Goal: Communication & Community: Ask a question

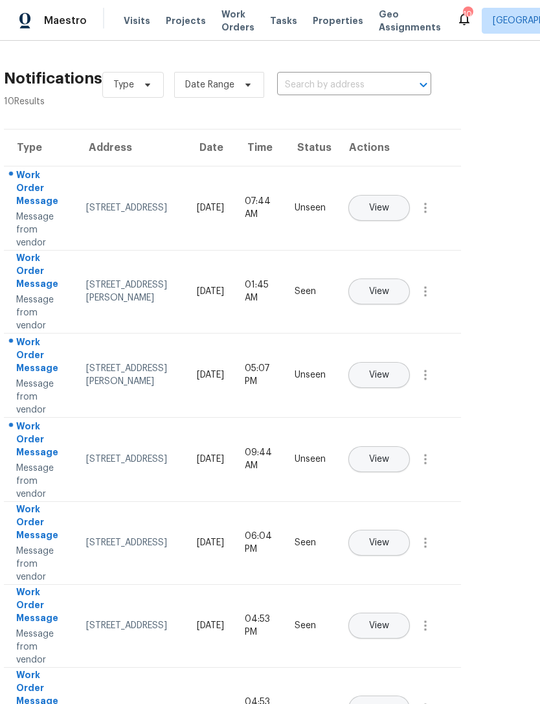
scroll to position [0, 38]
click at [389, 287] on span "View" at bounding box center [379, 292] width 20 height 10
click at [318, 15] on span "Properties" at bounding box center [338, 20] width 51 height 13
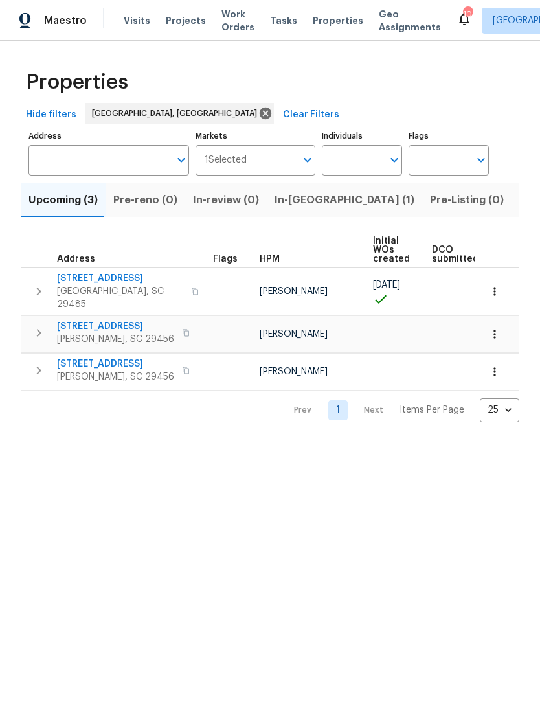
click at [144, 14] on span "Visits" at bounding box center [137, 20] width 27 height 13
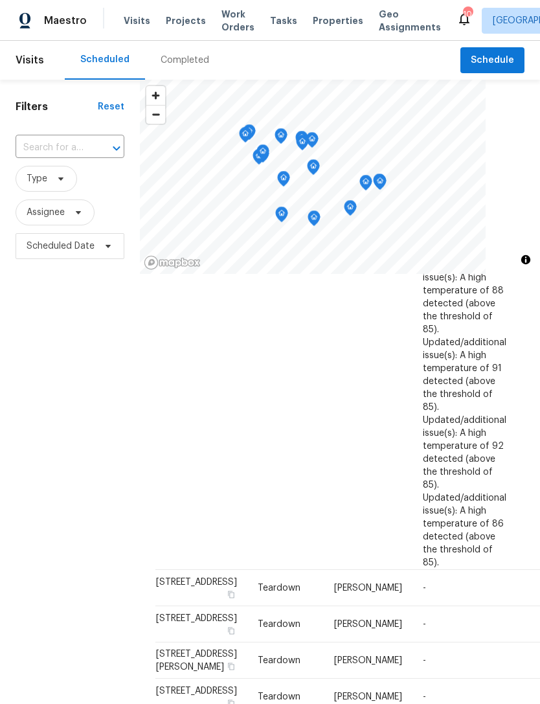
scroll to position [702, 0]
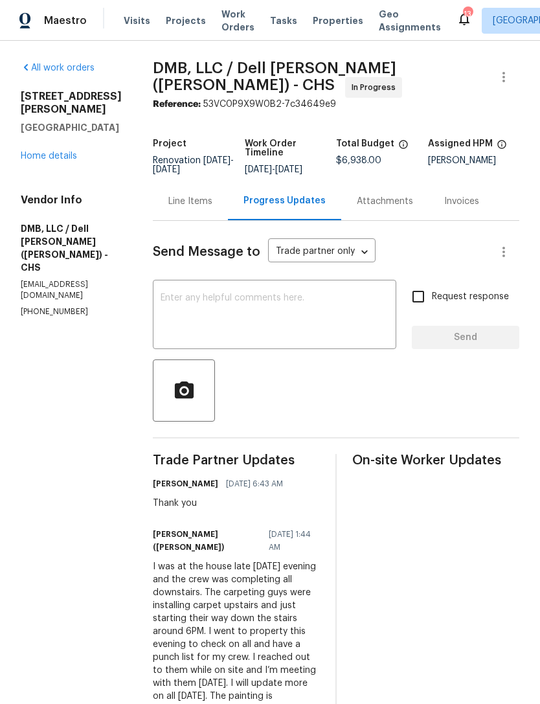
click at [281, 294] on textarea at bounding box center [275, 316] width 228 height 45
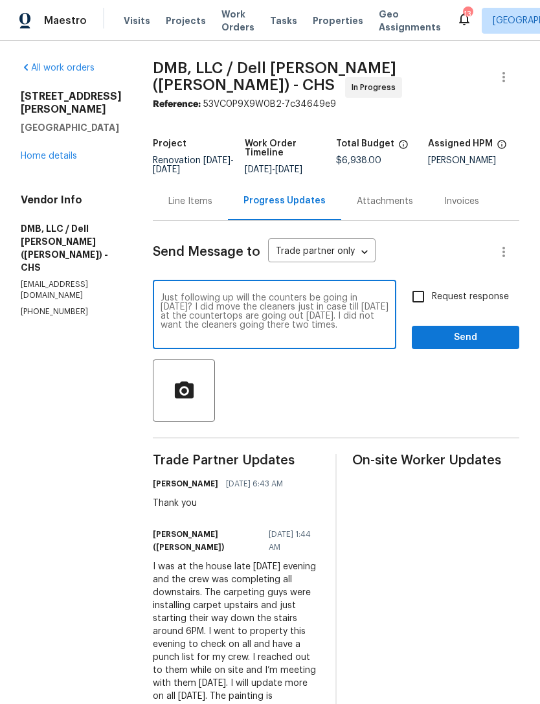
type textarea "Just following up will the counters be going in today? I did move the cleaners …"
click at [424, 290] on input "Request response" at bounding box center [418, 296] width 27 height 27
checkbox input "true"
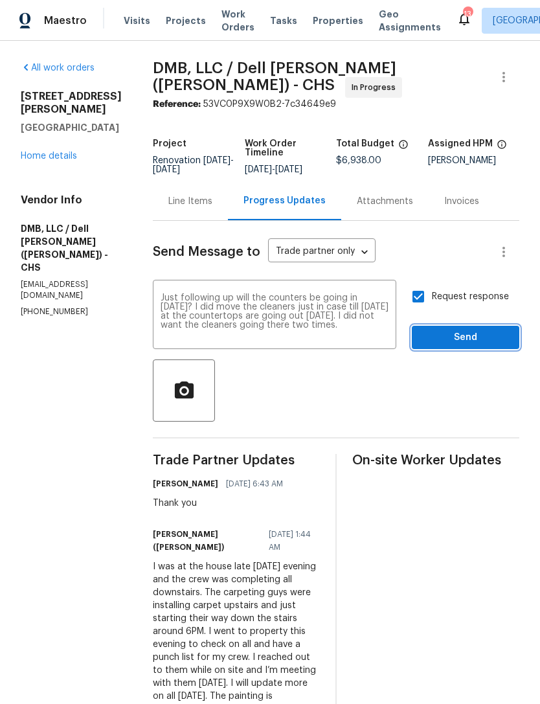
click at [472, 334] on span "Send" at bounding box center [465, 338] width 87 height 16
